Goal: Communication & Community: Answer question/provide support

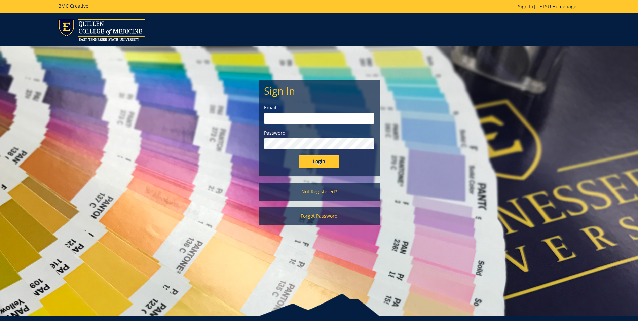
type input "[EMAIL_ADDRESS][DOMAIN_NAME]"
click at [318, 163] on input "Login" at bounding box center [319, 161] width 40 height 13
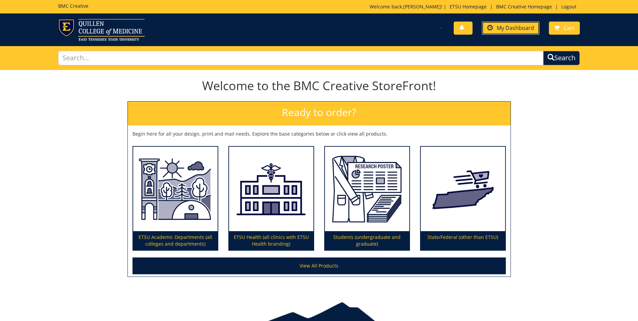
click at [514, 28] on span "My Dashboard" at bounding box center [515, 27] width 37 height 7
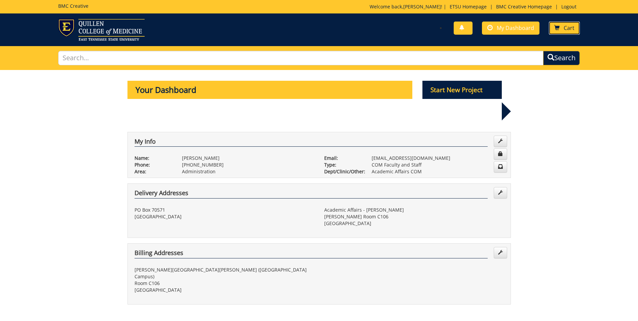
click at [570, 25] on span "Cart" at bounding box center [569, 27] width 11 height 7
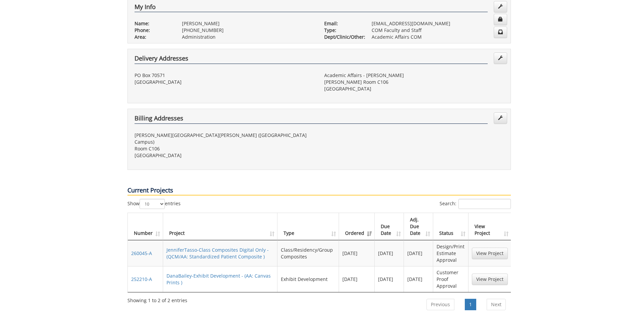
scroll to position [168, 0]
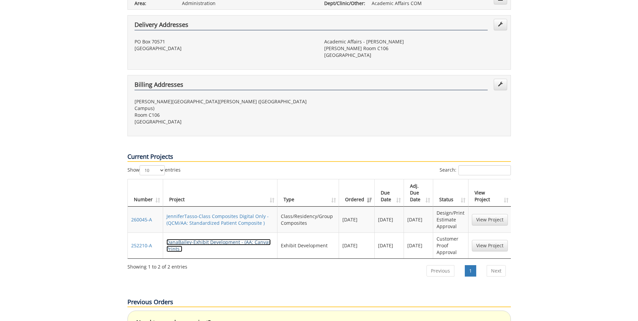
click at [190, 239] on link "DanaBailey-Exhibit Development - (AA: Canvas Prints )" at bounding box center [219, 245] width 104 height 13
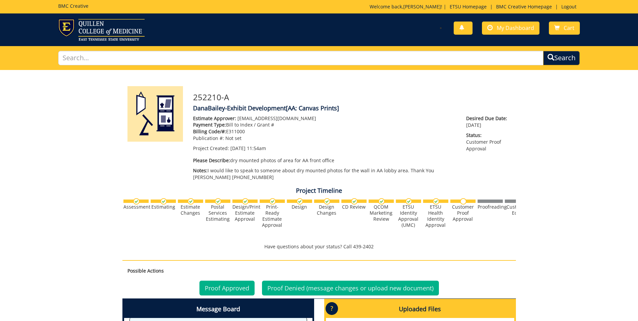
scroll to position [135, 0]
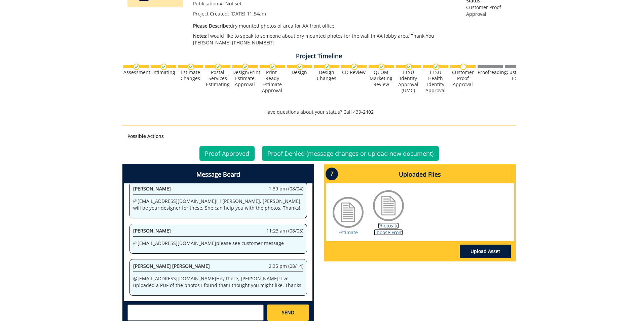
click at [395, 230] on link "Photos to Choose From" at bounding box center [388, 228] width 29 height 13
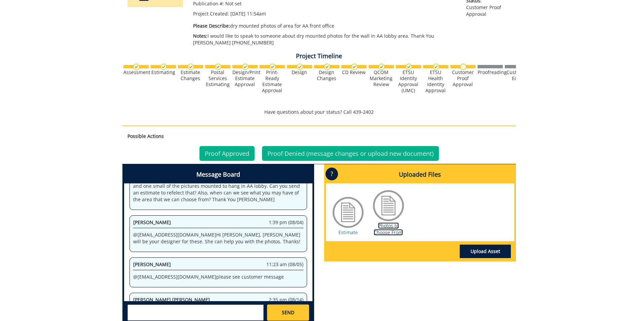
scroll to position [58, 0]
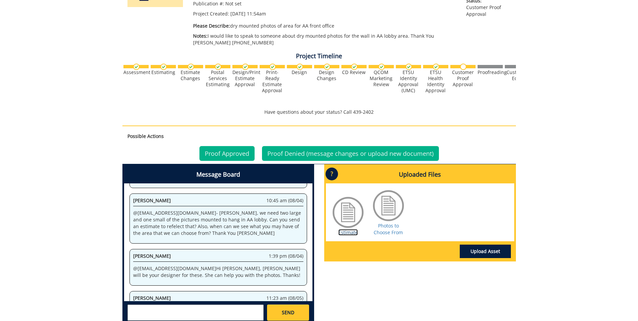
click at [346, 231] on link "Estimate" at bounding box center [348, 232] width 20 height 6
click at [386, 226] on link "Photos to Choose From" at bounding box center [388, 228] width 29 height 13
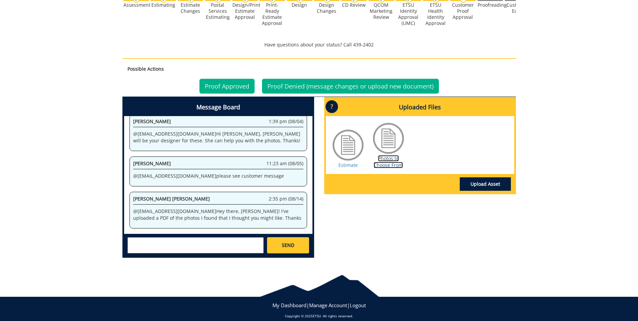
scroll to position [209, 0]
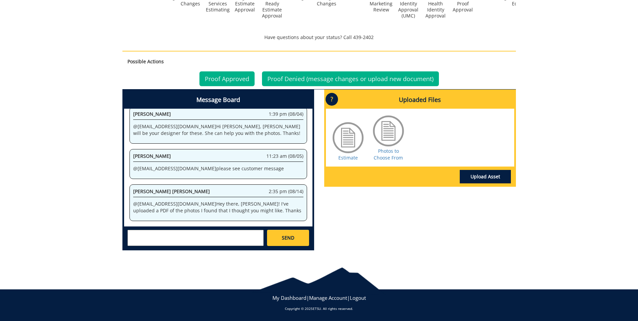
click at [141, 237] on textarea at bounding box center [196, 238] width 136 height 16
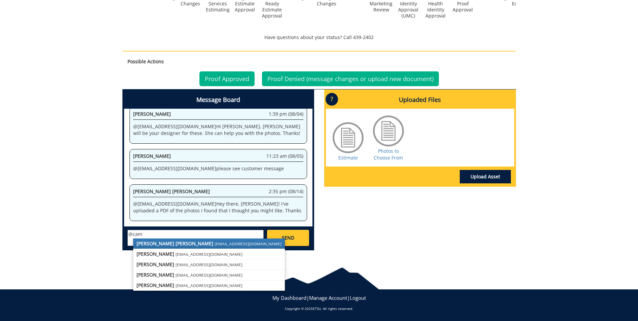
click at [177, 241] on link "[PERSON_NAME] [PERSON_NAME] [PERSON_NAME][EMAIL_ADDRESS][DOMAIN_NAME]" at bounding box center [209, 244] width 152 height 10
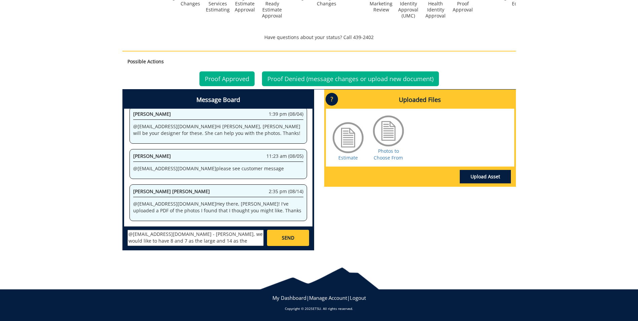
scroll to position [5, 0]
type textarea "@[EMAIL_ADDRESS][DOMAIN_NAME] - [PERSON_NAME], we would like to have 8 and 7 as…"
click at [288, 239] on span "SEND" at bounding box center [288, 237] width 12 height 7
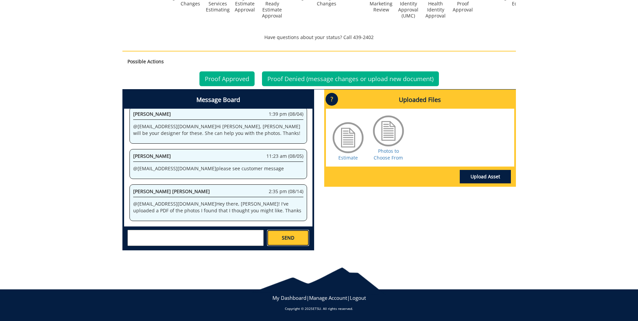
scroll to position [167, 0]
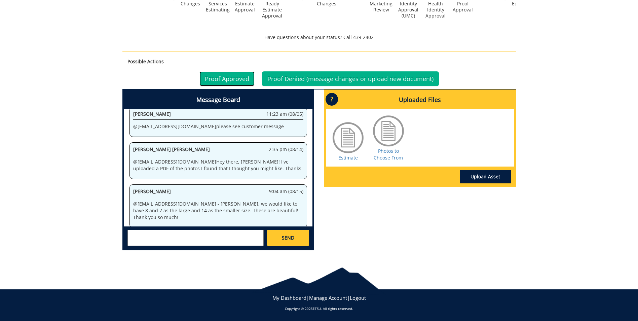
click at [229, 76] on link "Proof Approved" at bounding box center [226, 78] width 55 height 15
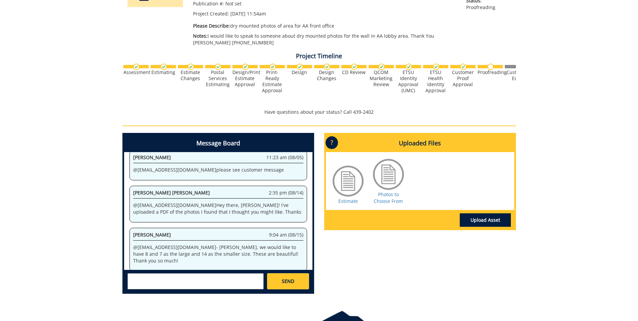
scroll to position [168, 0]
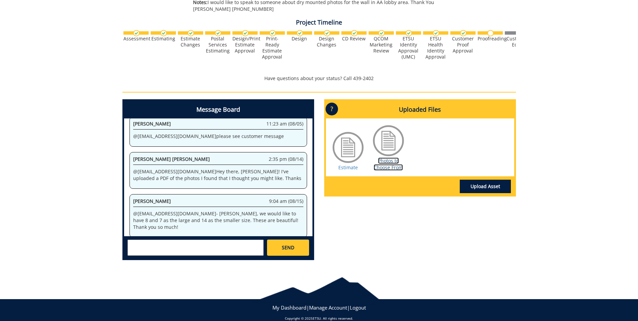
click at [384, 162] on link "Photos to Choose From" at bounding box center [388, 163] width 29 height 13
